Goal: Check status: Check status

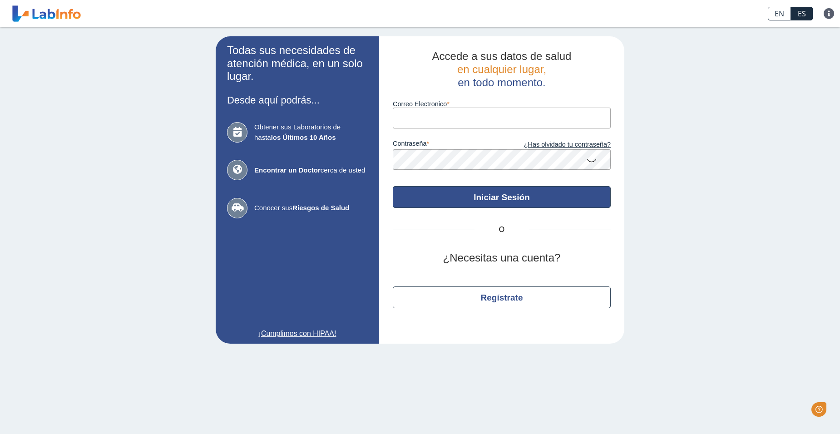
type input "[EMAIL_ADDRESS][DOMAIN_NAME]"
click at [511, 197] on button "Iniciar Sesión" at bounding box center [502, 197] width 218 height 22
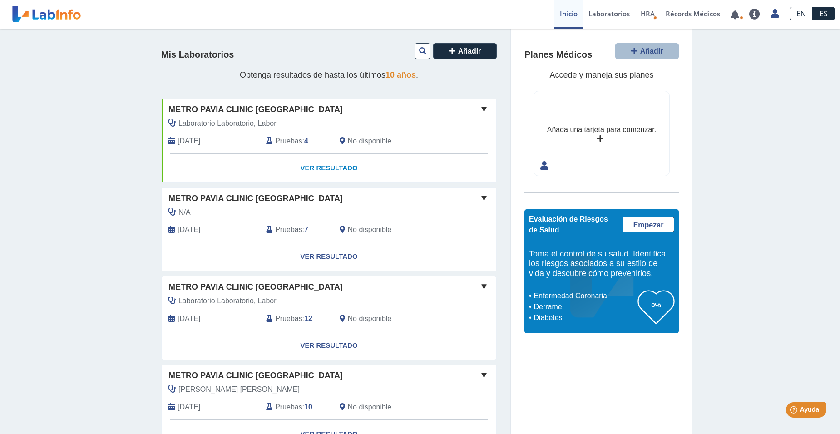
click at [326, 168] on link "Ver Resultado" at bounding box center [329, 168] width 334 height 29
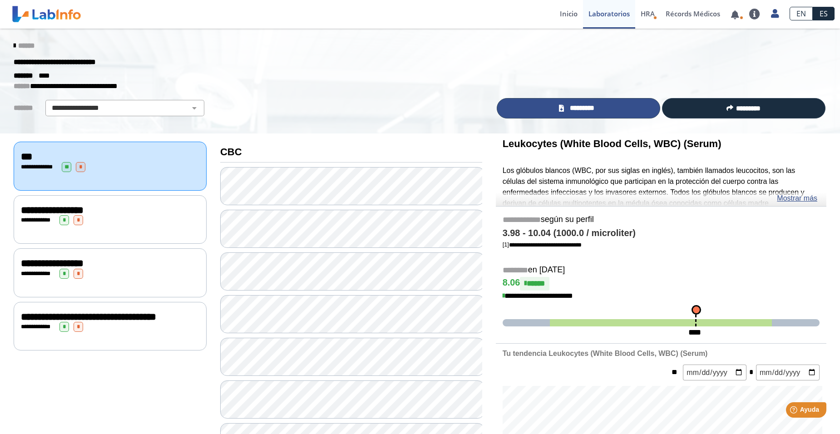
click at [586, 108] on span "*********" at bounding box center [581, 108] width 31 height 10
